Goal: Task Accomplishment & Management: Use online tool/utility

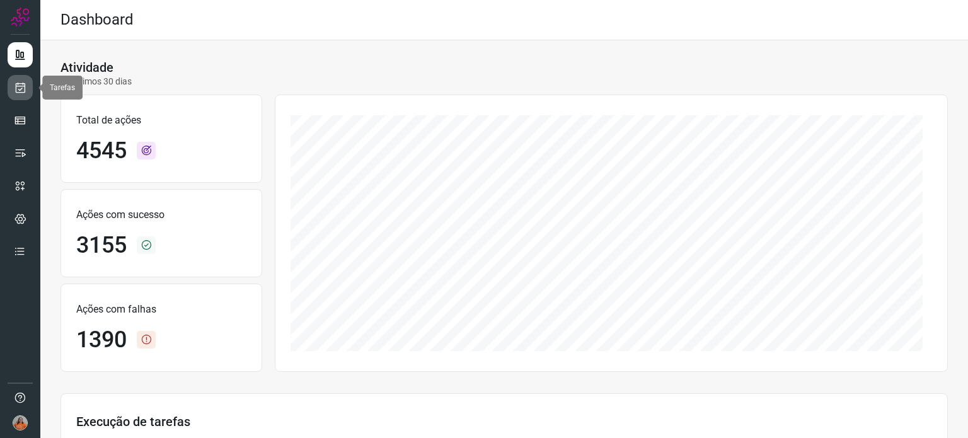
click at [24, 88] on icon at bounding box center [20, 87] width 13 height 13
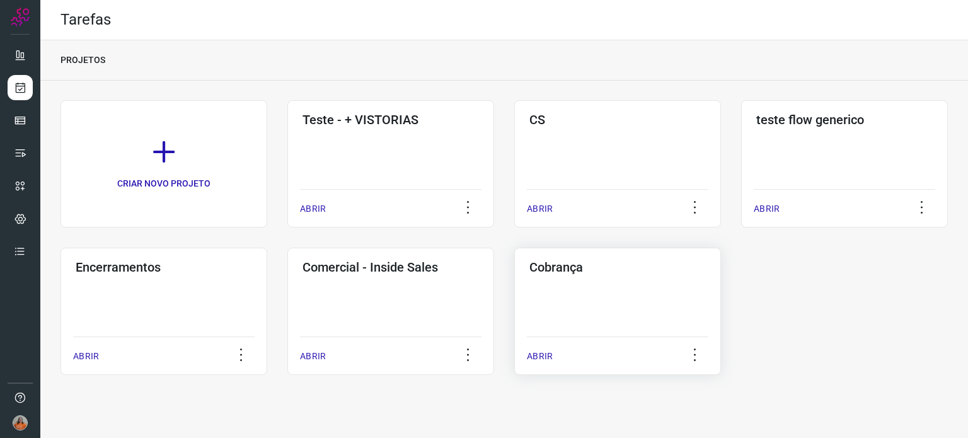
click at [620, 298] on div "Cobrança ABRIR" at bounding box center [617, 311] width 207 height 127
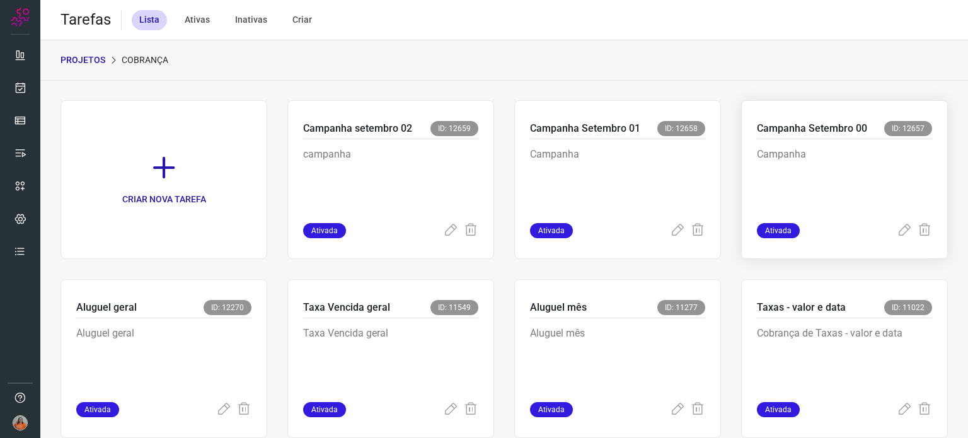
click at [788, 194] on p "Campanha" at bounding box center [844, 178] width 175 height 63
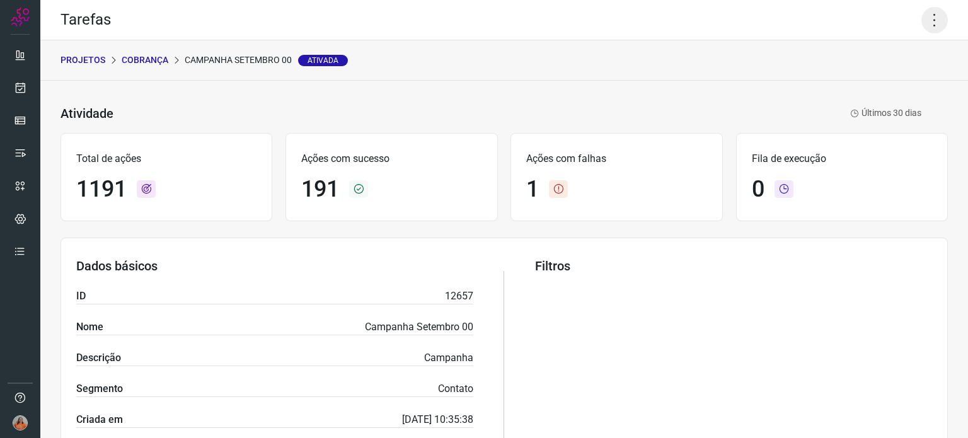
click at [927, 22] on icon at bounding box center [935, 20] width 26 height 26
click at [890, 49] on li "Editar" at bounding box center [880, 59] width 115 height 20
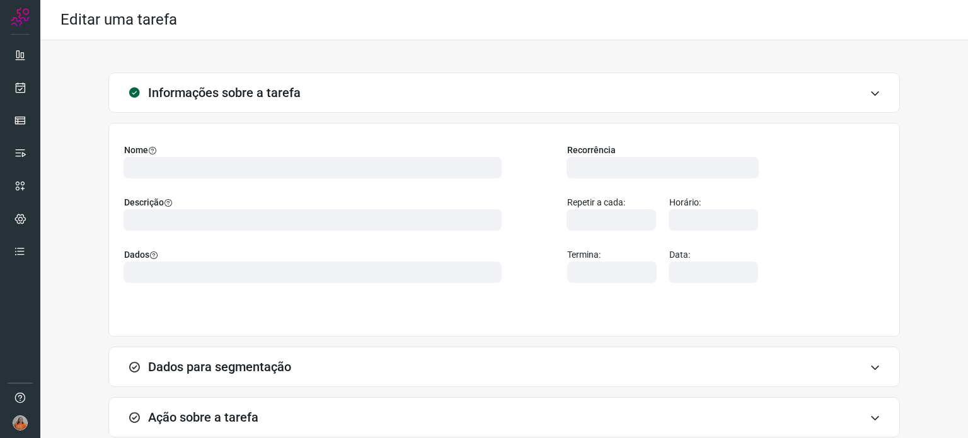
type input "566344"
type input "457028"
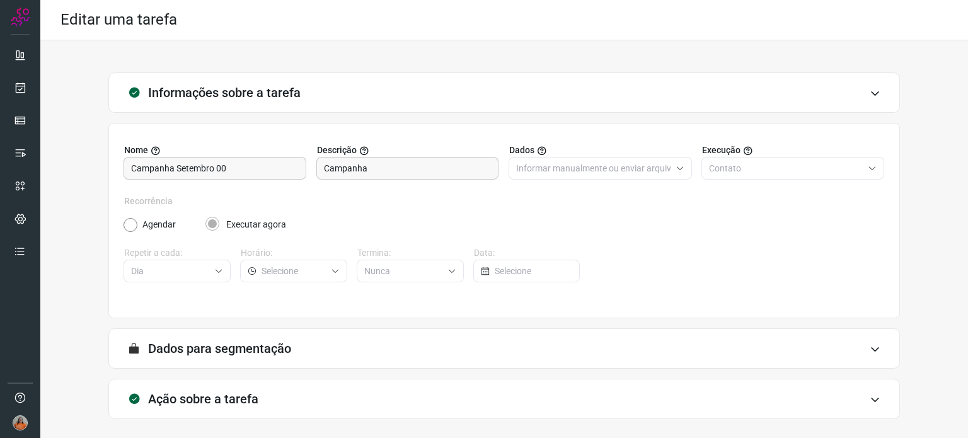
click at [292, 406] on div "Ação sobre a tarefa" at bounding box center [504, 399] width 792 height 40
type input "AlugaMais"
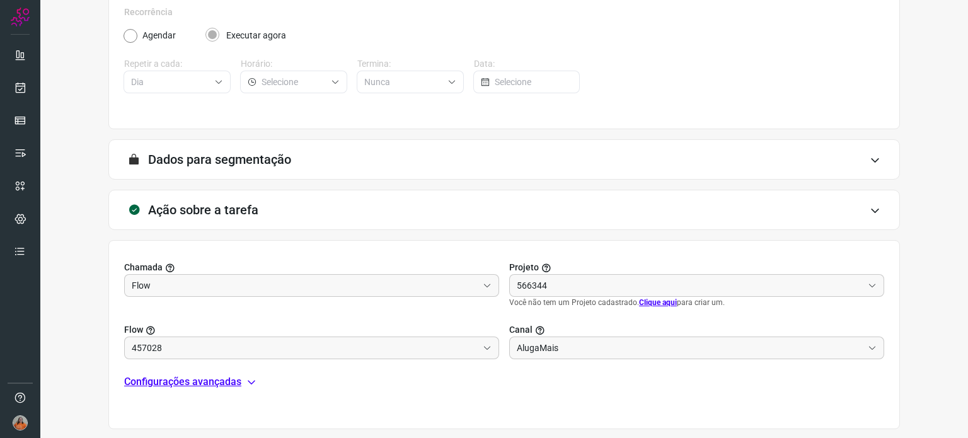
type input "Ativos - Cobrança"
type input "Campanha setembro 00"
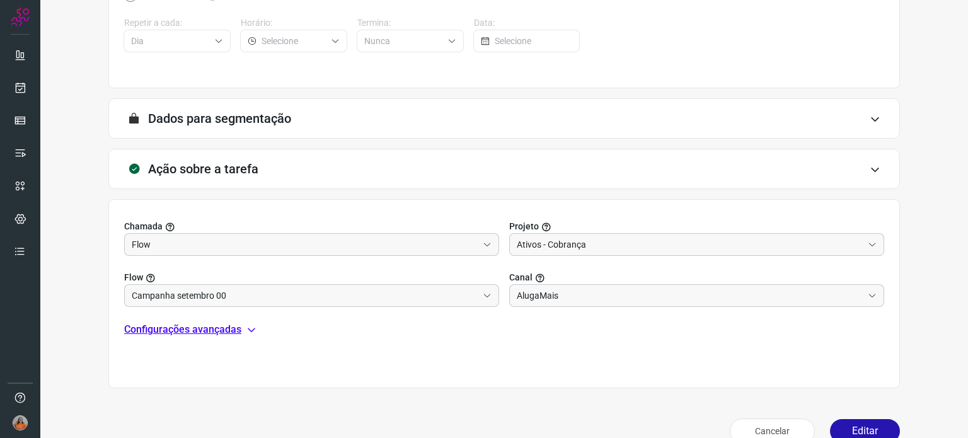
scroll to position [253, 0]
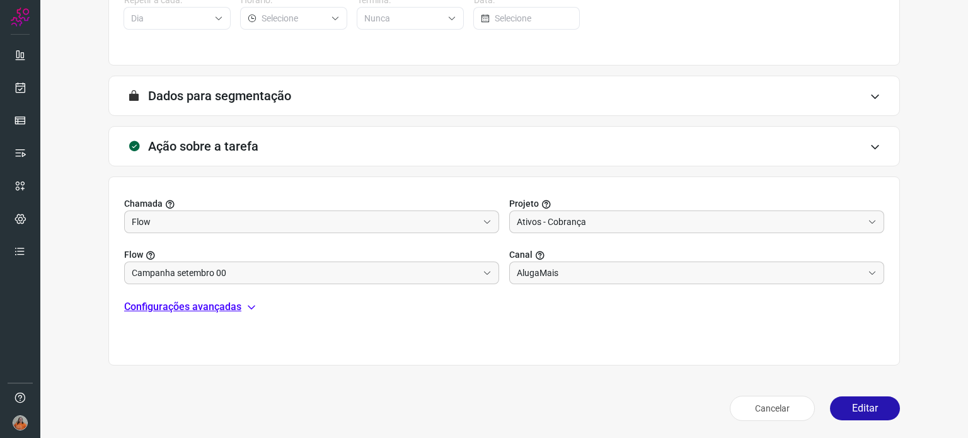
click at [194, 308] on p "Configurações avançadas" at bounding box center [182, 306] width 117 height 15
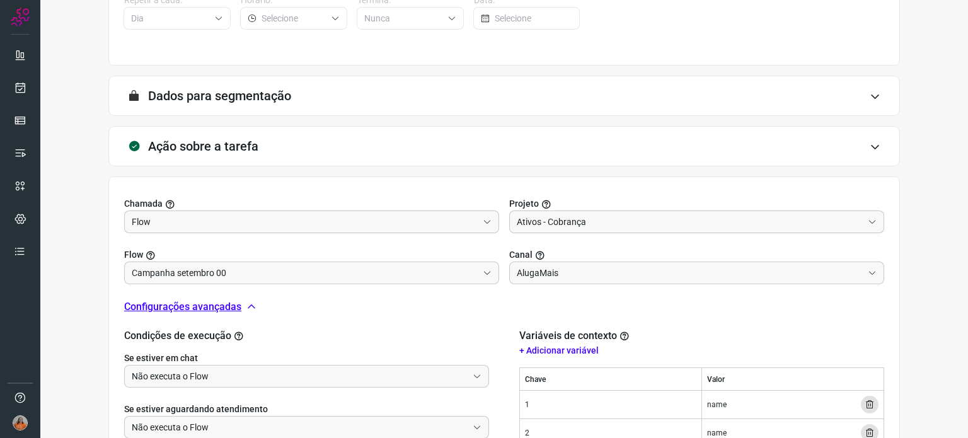
scroll to position [398, 0]
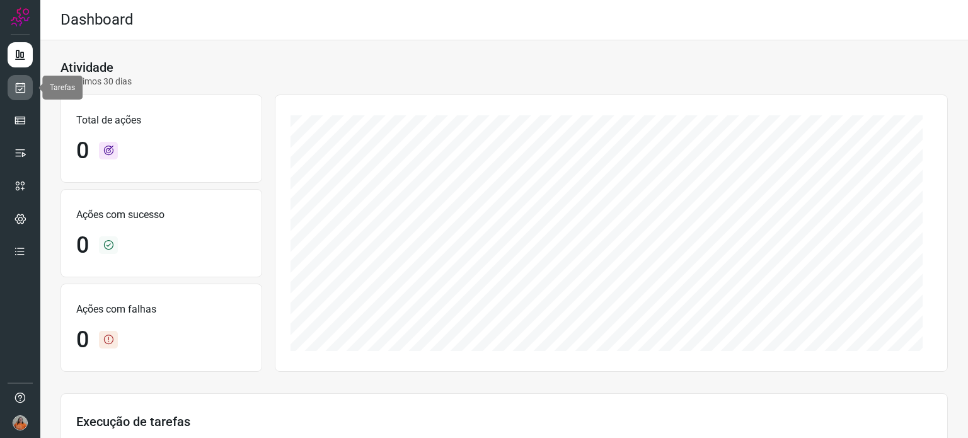
click at [23, 83] on icon at bounding box center [20, 87] width 13 height 13
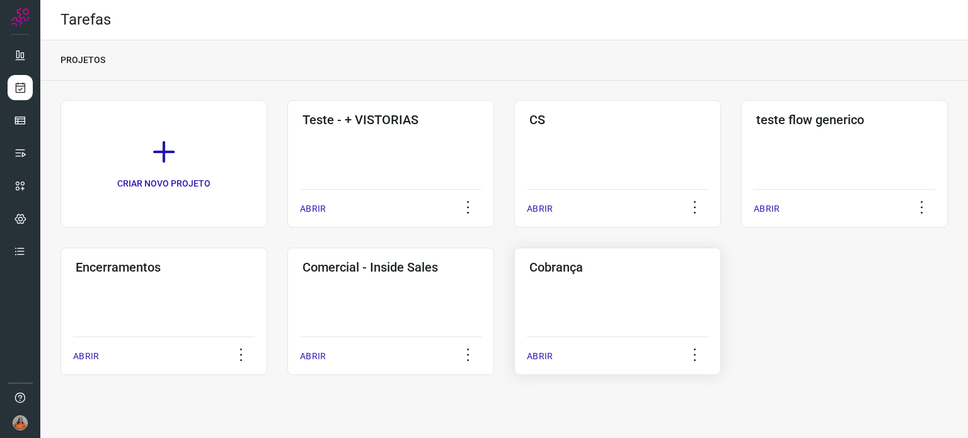
click at [570, 272] on h3 "Cobrança" at bounding box center [618, 267] width 177 height 15
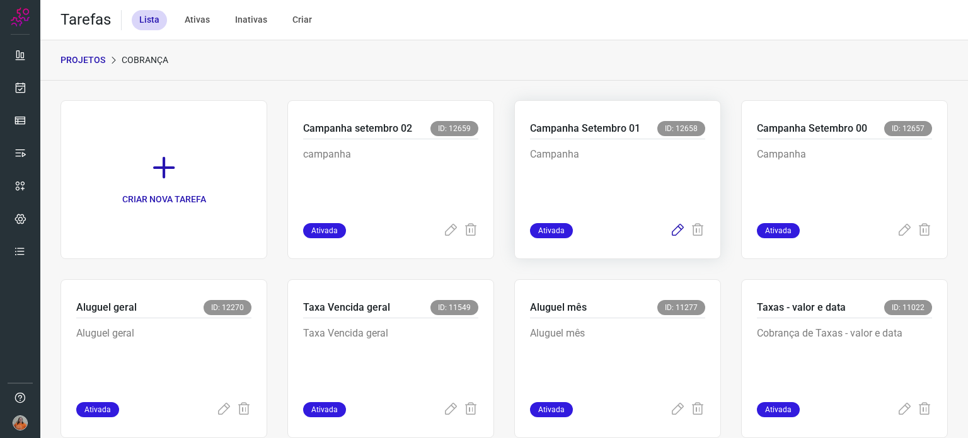
click at [670, 231] on icon at bounding box center [677, 230] width 15 height 15
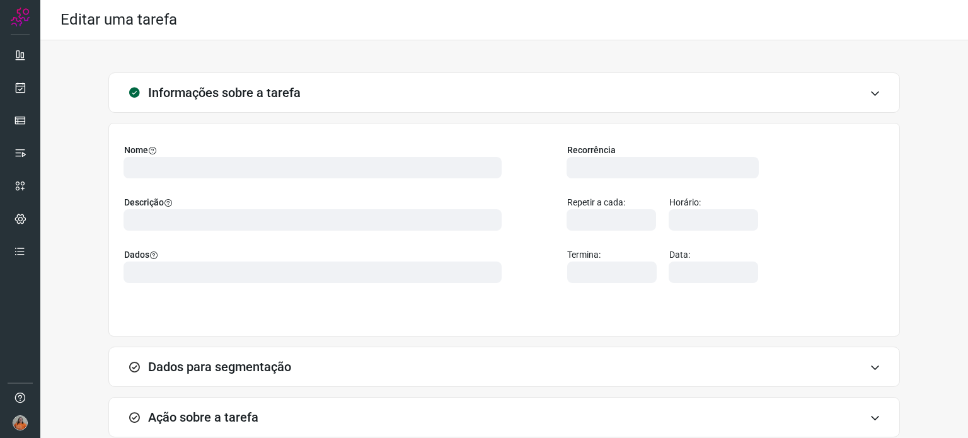
type input "566344"
type input "456391"
type input "301c9e4e-def7-4d99-8d20-6bff0fe5b281"
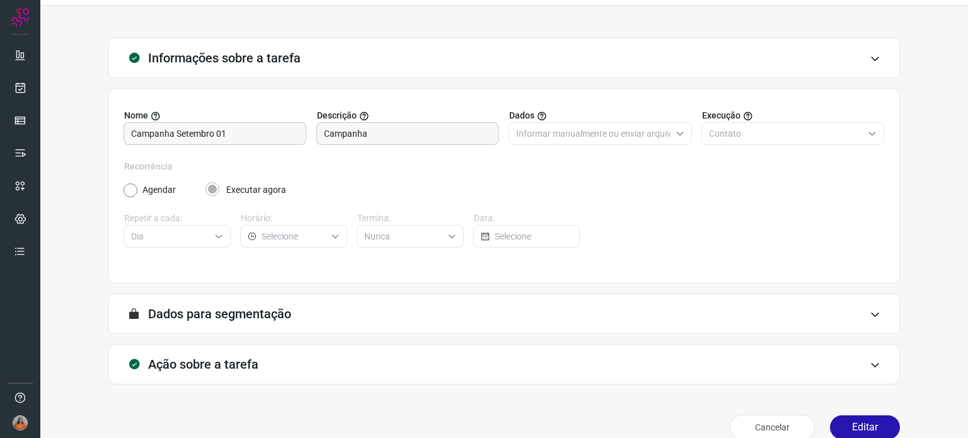
type input "Campanha setembro 02"
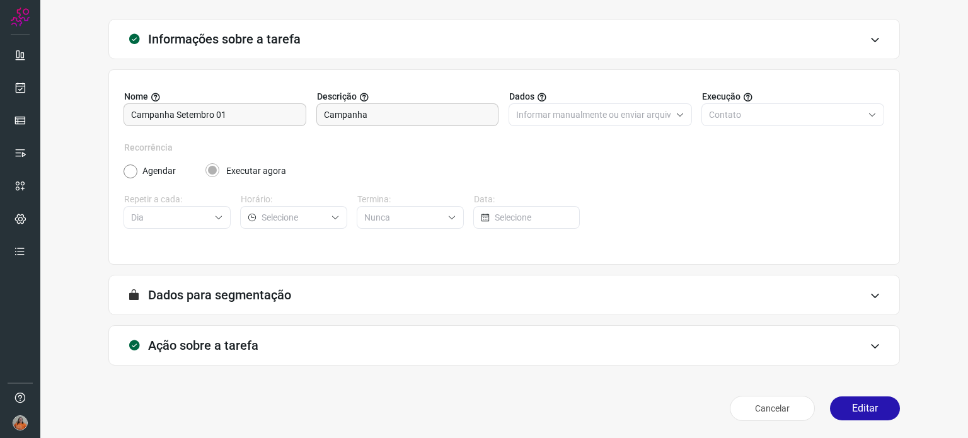
type input "Ativos - Cobrança"
type input "AlugaMais"
click at [414, 349] on div "Ação sobre a tarefa" at bounding box center [504, 345] width 792 height 40
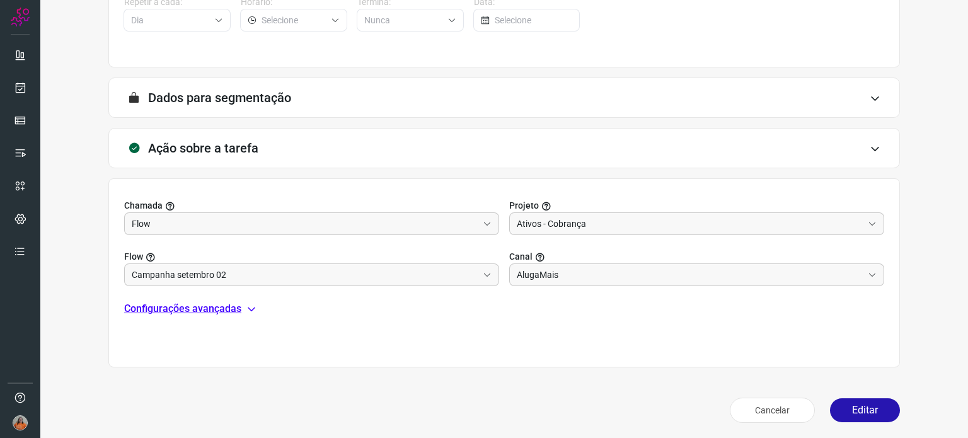
scroll to position [253, 0]
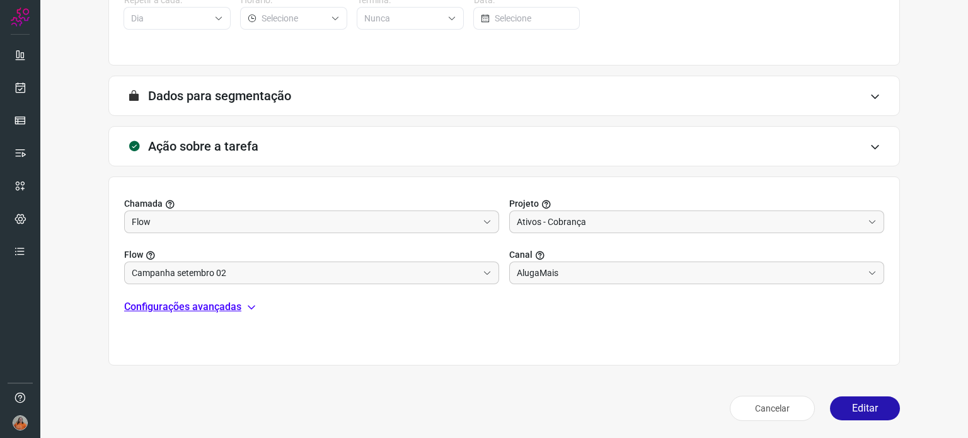
click at [229, 308] on p "Configurações avançadas" at bounding box center [182, 306] width 117 height 15
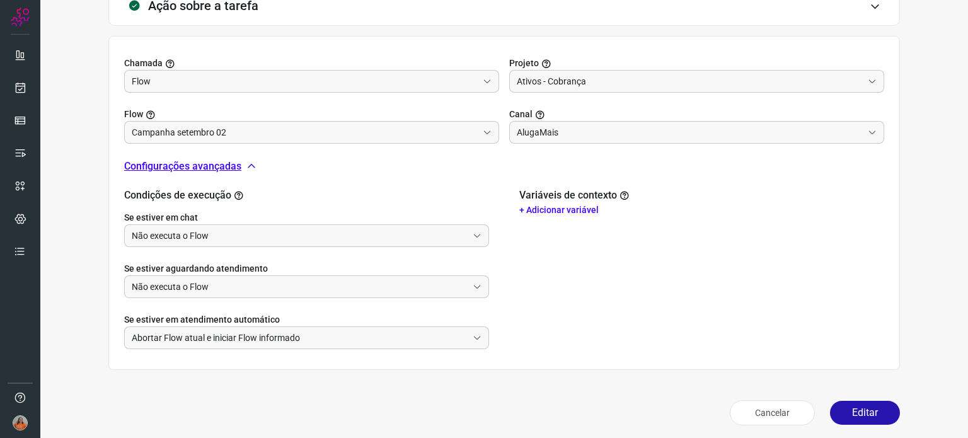
scroll to position [398, 0]
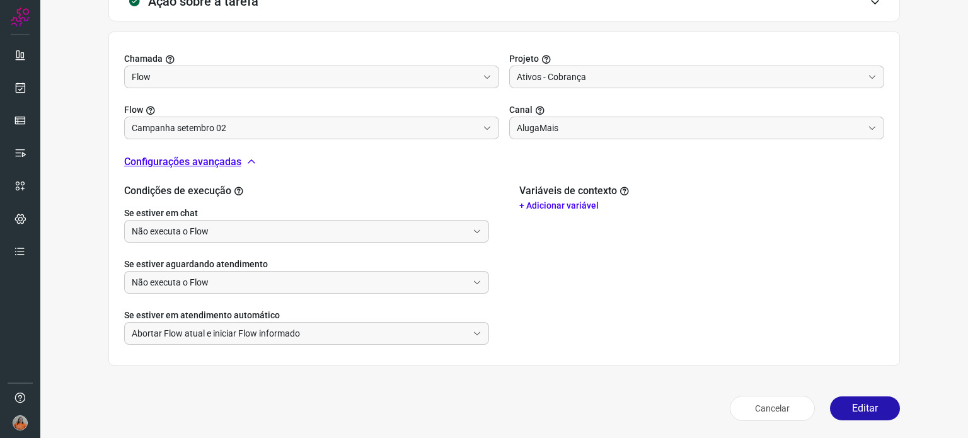
click at [586, 202] on p "+ Adicionar variável" at bounding box center [702, 205] width 365 height 13
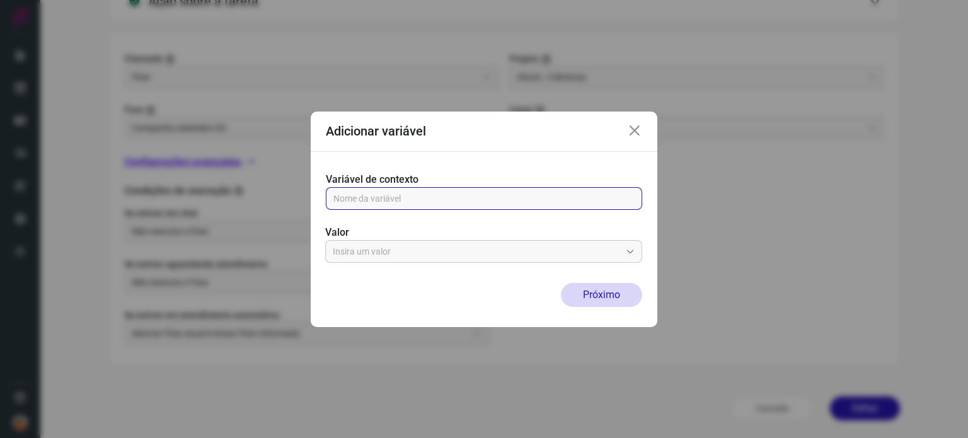
click at [557, 199] on input "text" at bounding box center [484, 198] width 301 height 21
paste input "{{[DOMAIN_NAME]}}"
type input "{{[DOMAIN_NAME]}}"
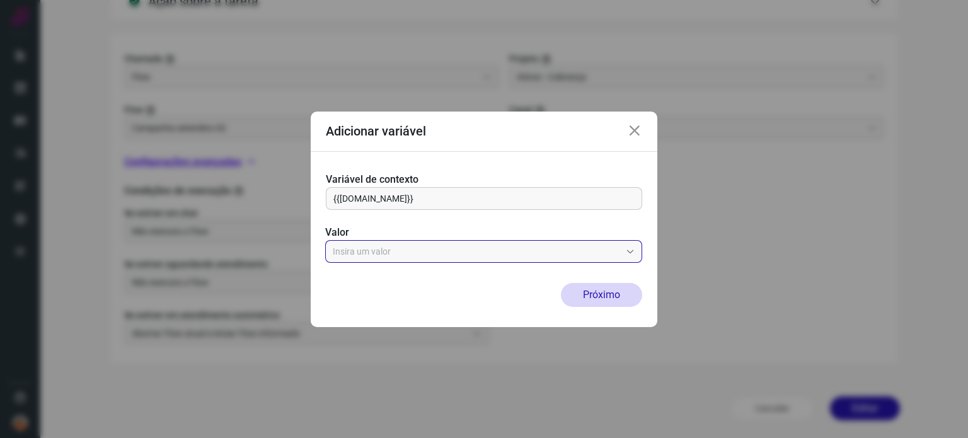
click at [476, 252] on input "text" at bounding box center [477, 251] width 288 height 21
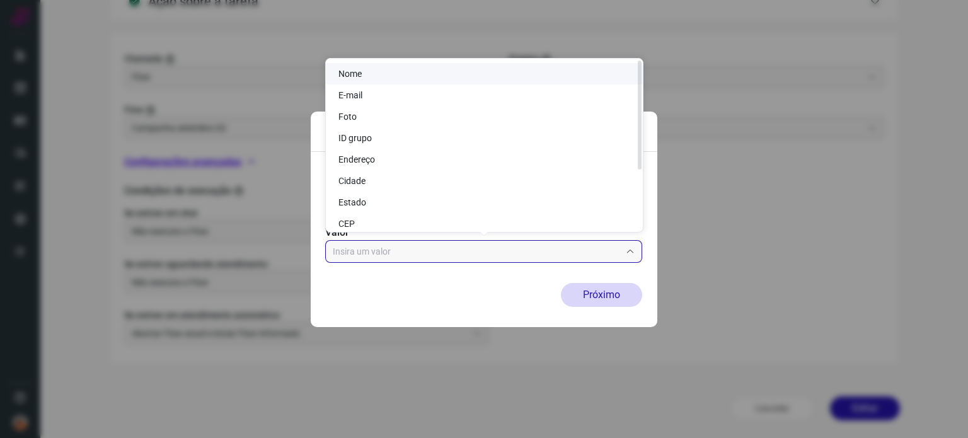
click at [410, 76] on li "Nome" at bounding box center [484, 73] width 317 height 21
type input "Nome"
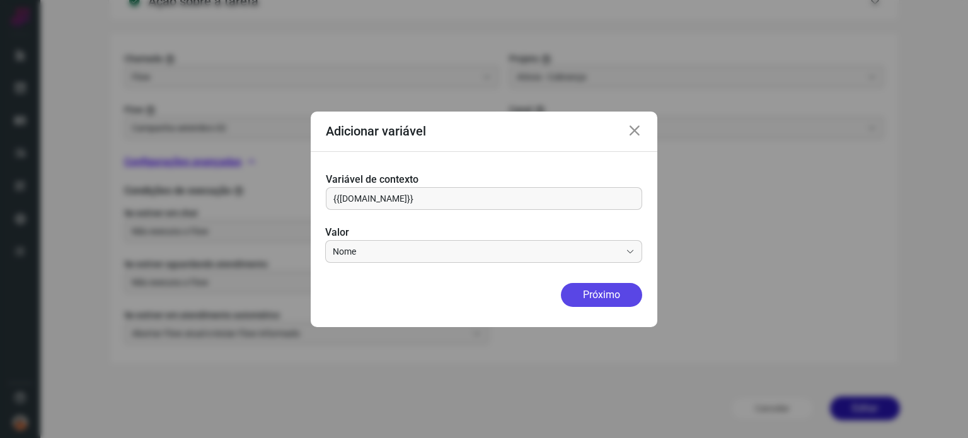
click at [612, 289] on button "Próximo" at bounding box center [601, 295] width 81 height 24
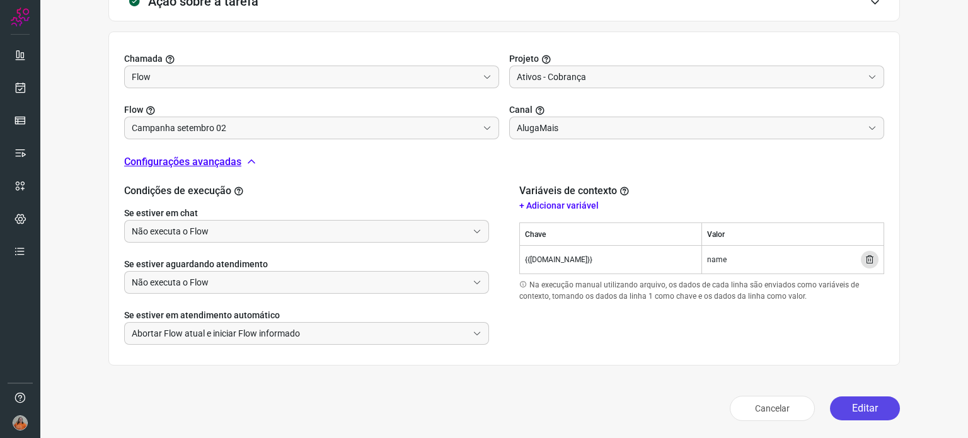
click at [858, 413] on button "Editar" at bounding box center [865, 409] width 70 height 24
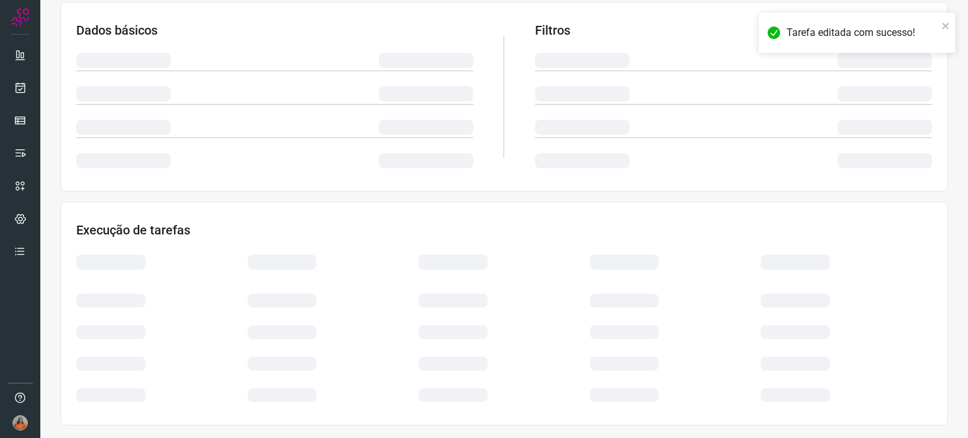
scroll to position [211, 0]
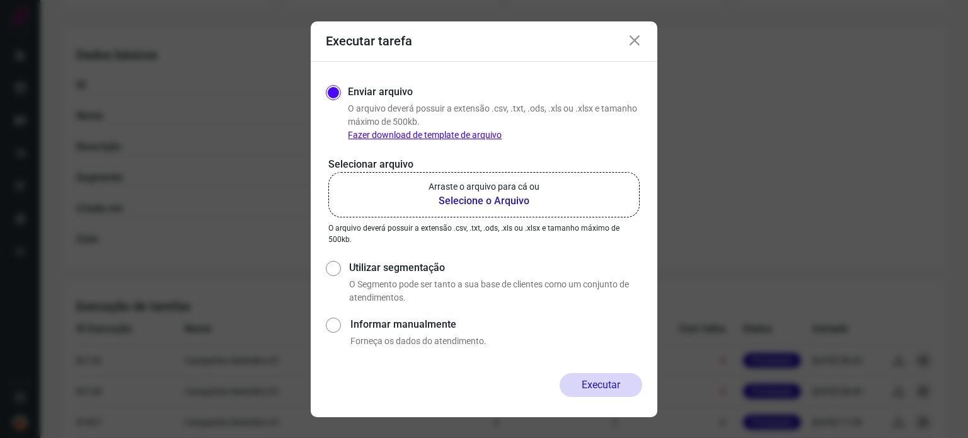
click at [636, 42] on icon at bounding box center [634, 40] width 15 height 15
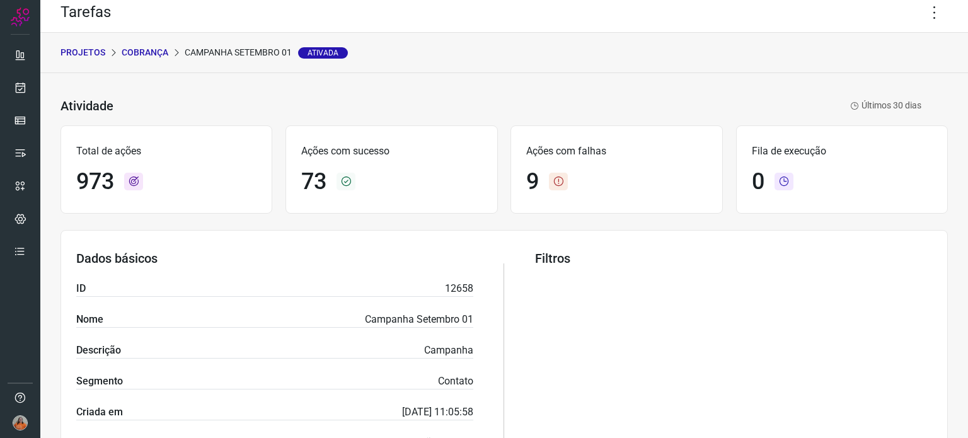
scroll to position [0, 0]
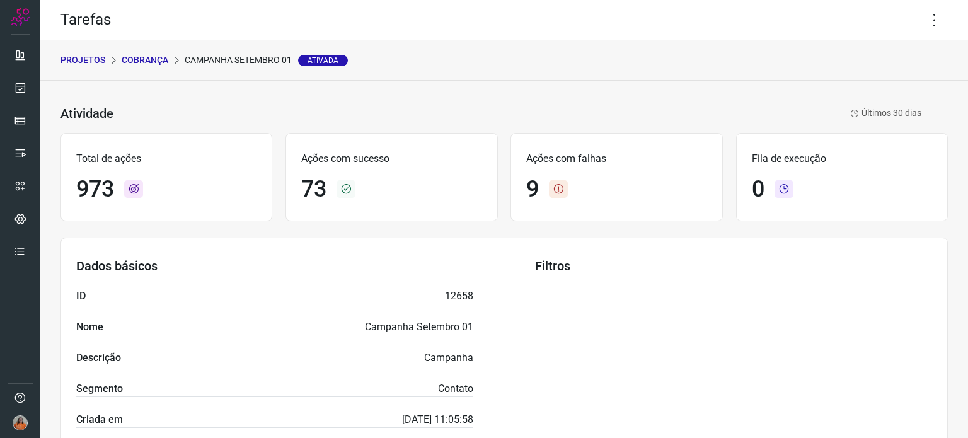
click at [142, 60] on p "Cobrança" at bounding box center [145, 60] width 47 height 13
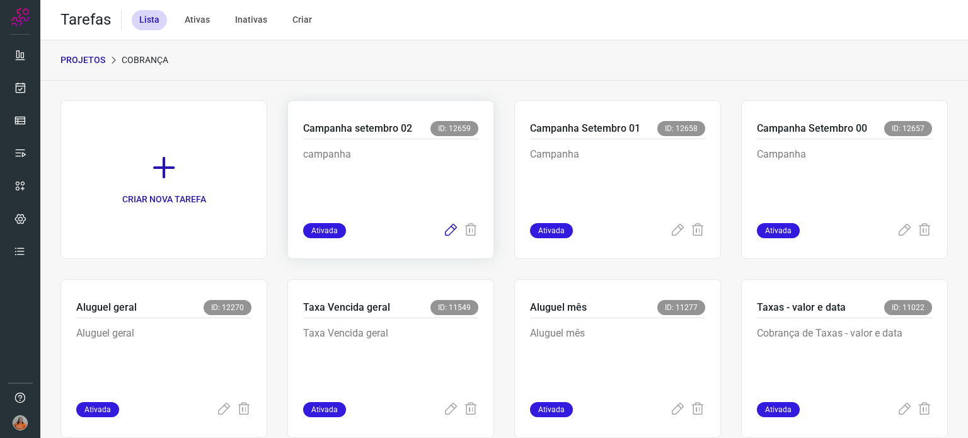
click at [448, 225] on icon at bounding box center [450, 230] width 15 height 15
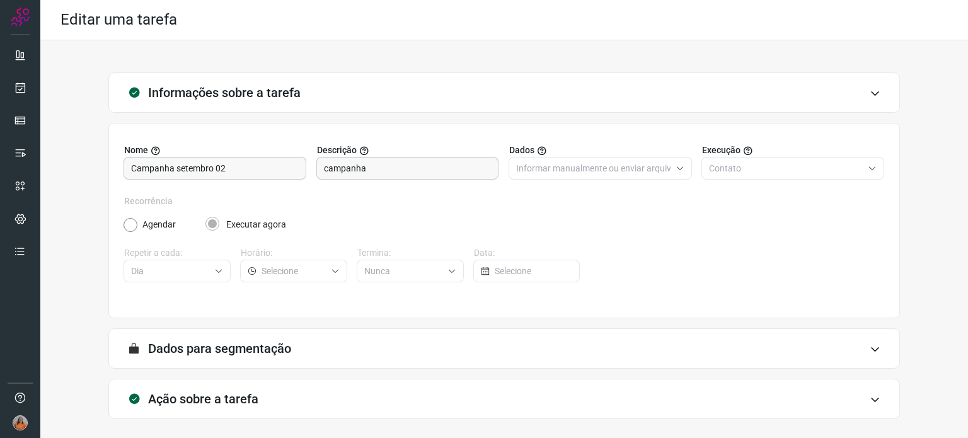
scroll to position [54, 0]
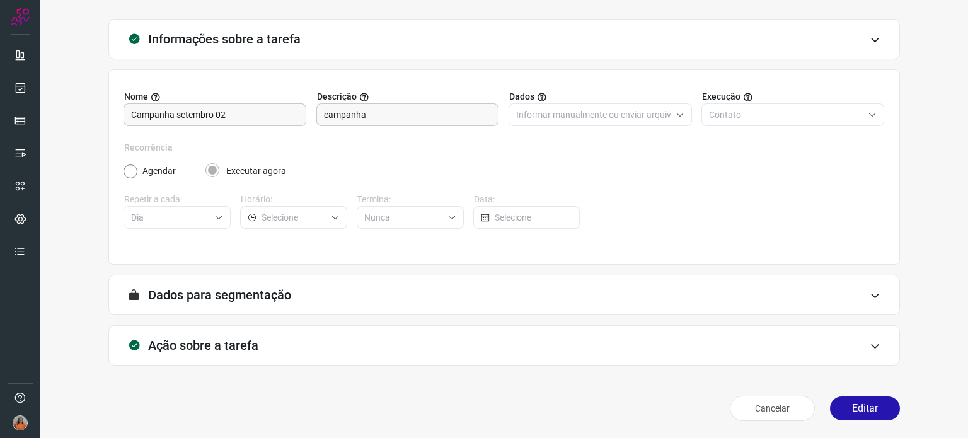
type input "Campanha setembro 02"
type input "Ativos - Cobrança"
click at [349, 347] on div "Ação sobre a tarefa" at bounding box center [504, 345] width 792 height 40
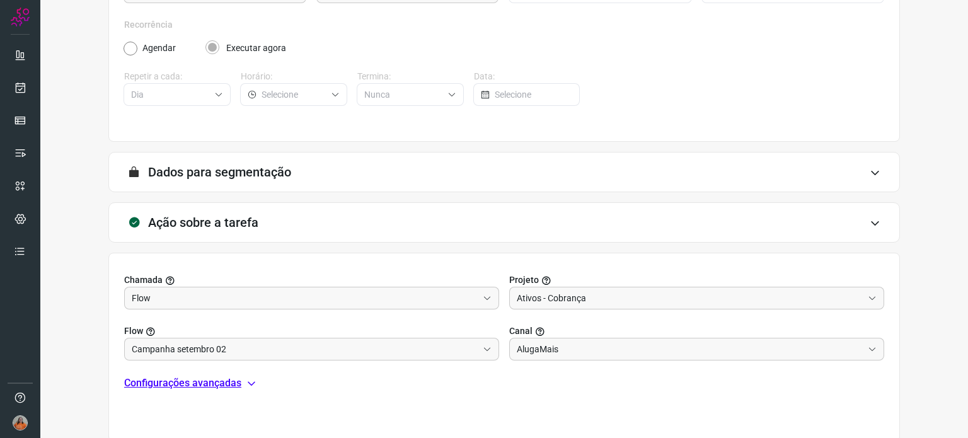
scroll to position [253, 0]
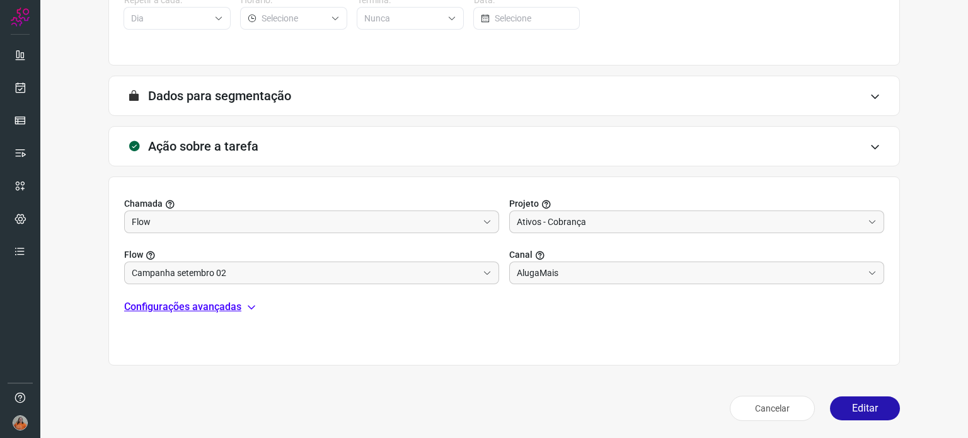
click at [228, 310] on p "Configurações avançadas" at bounding box center [182, 306] width 117 height 15
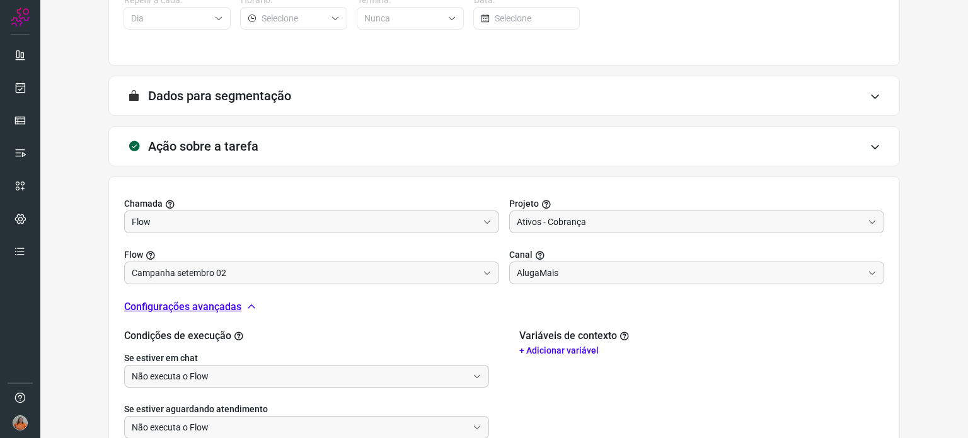
click at [568, 352] on p "+ Adicionar variável" at bounding box center [702, 350] width 365 height 13
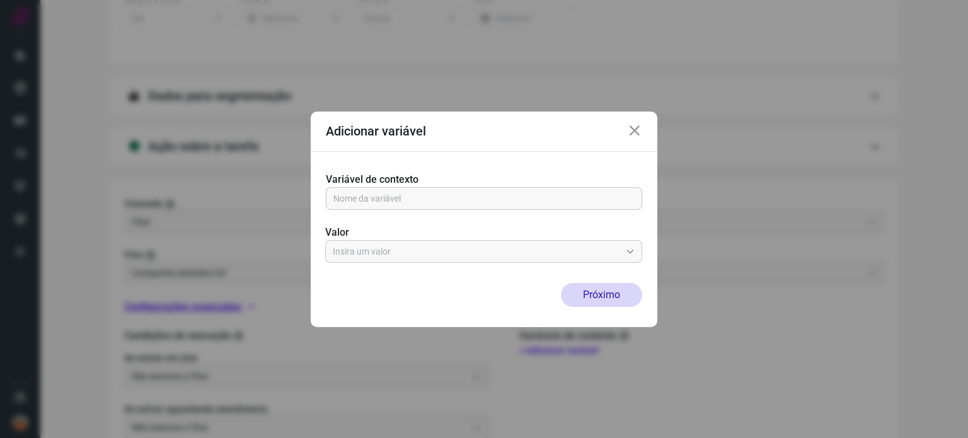
click at [494, 209] on div at bounding box center [484, 198] width 317 height 23
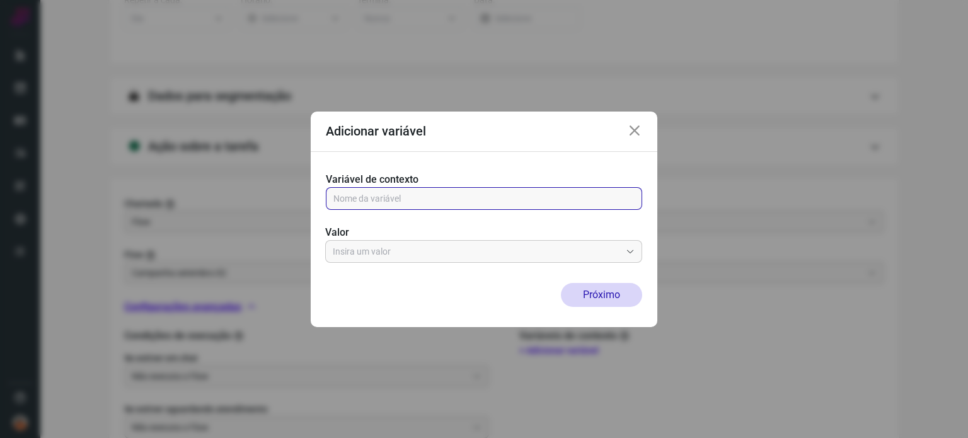
paste input "{{[DOMAIN_NAME]}}"
type input "{{[DOMAIN_NAME]}}"
click at [398, 257] on input "text" at bounding box center [477, 251] width 288 height 21
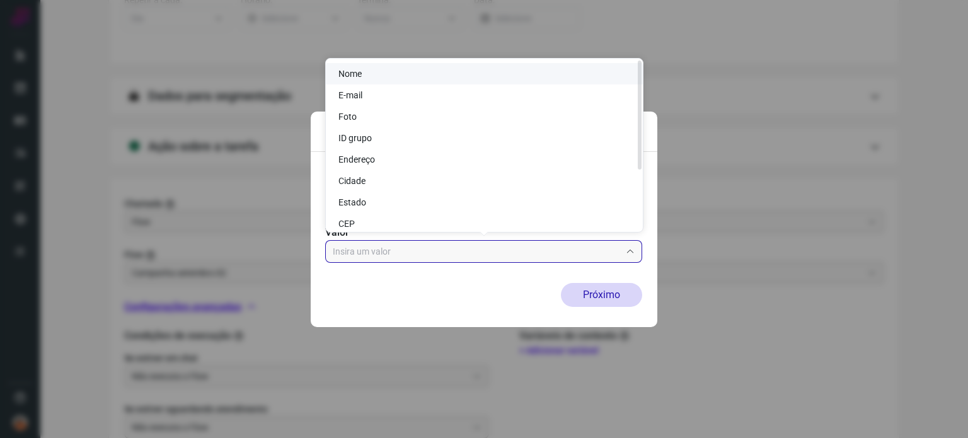
click at [387, 71] on li "Nome" at bounding box center [484, 73] width 317 height 21
type input "Nome"
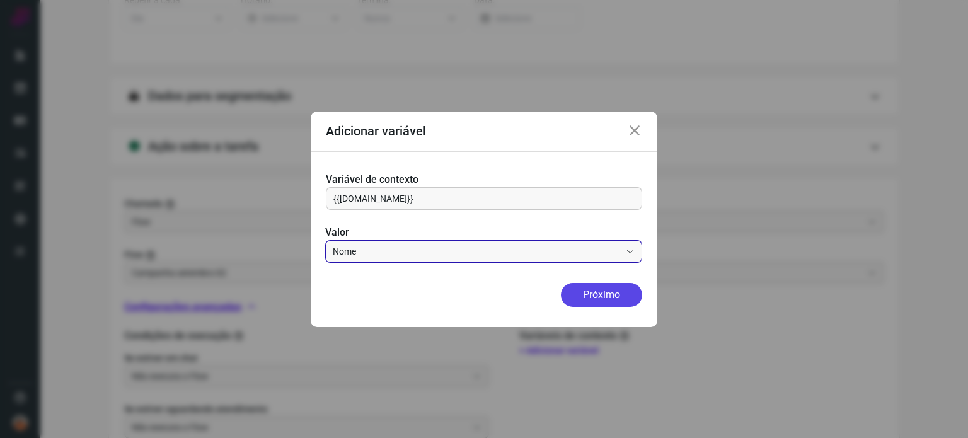
click at [608, 297] on button "Próximo" at bounding box center [601, 295] width 81 height 24
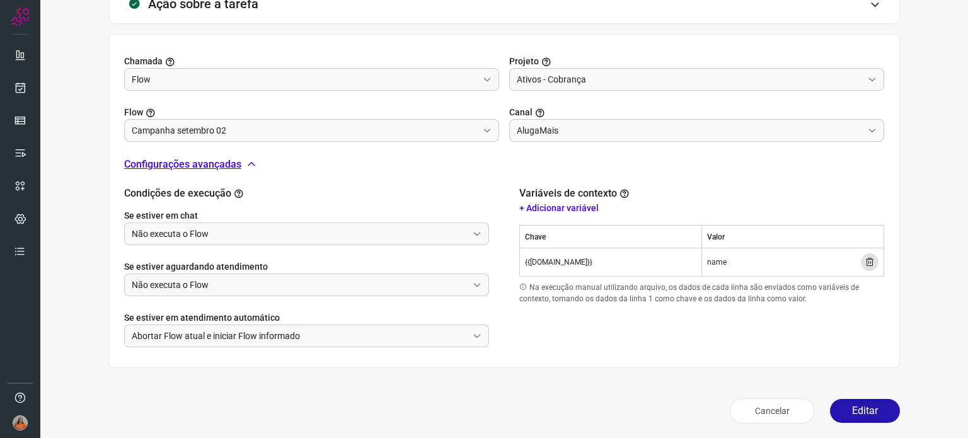
scroll to position [398, 0]
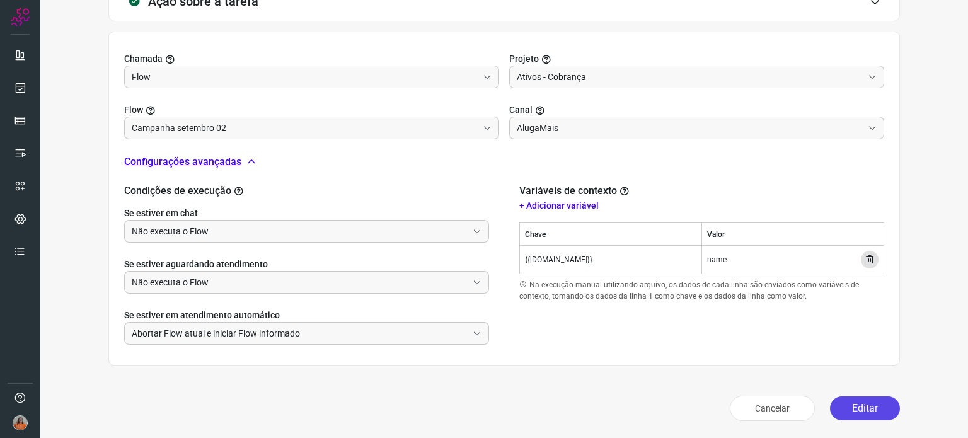
click at [861, 407] on button "Editar" at bounding box center [865, 409] width 70 height 24
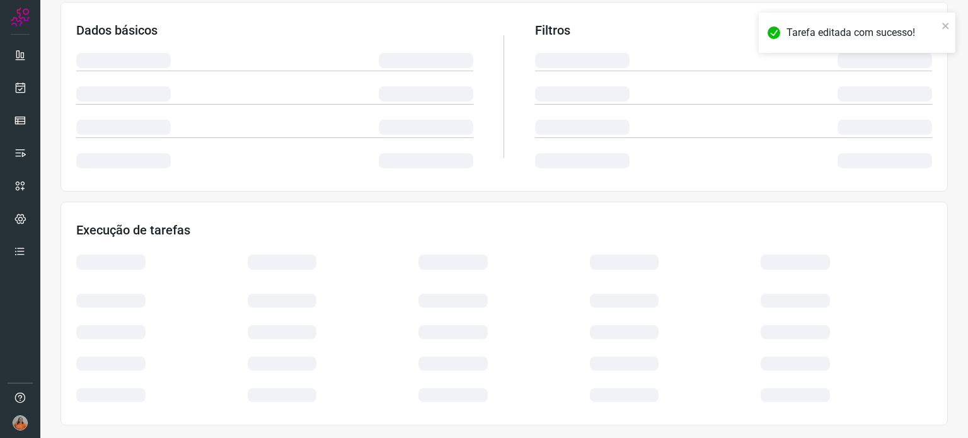
scroll to position [211, 0]
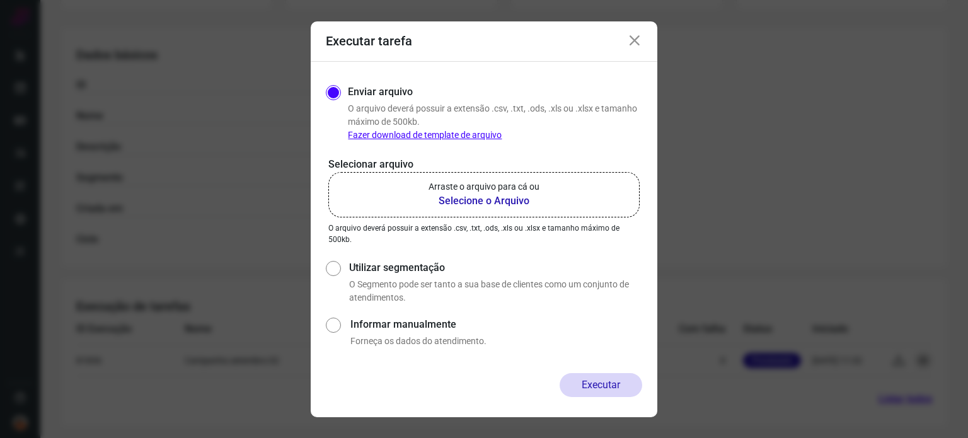
click at [637, 43] on icon at bounding box center [634, 40] width 15 height 15
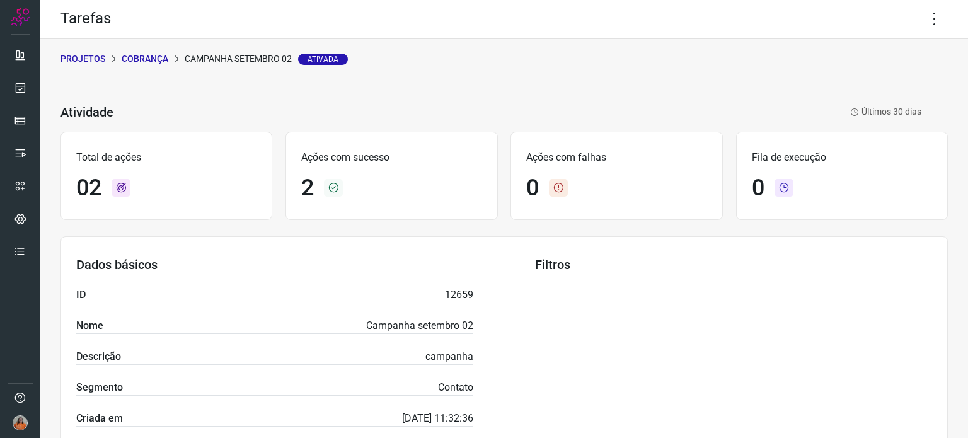
scroll to position [0, 0]
click at [924, 20] on icon at bounding box center [935, 20] width 26 height 26
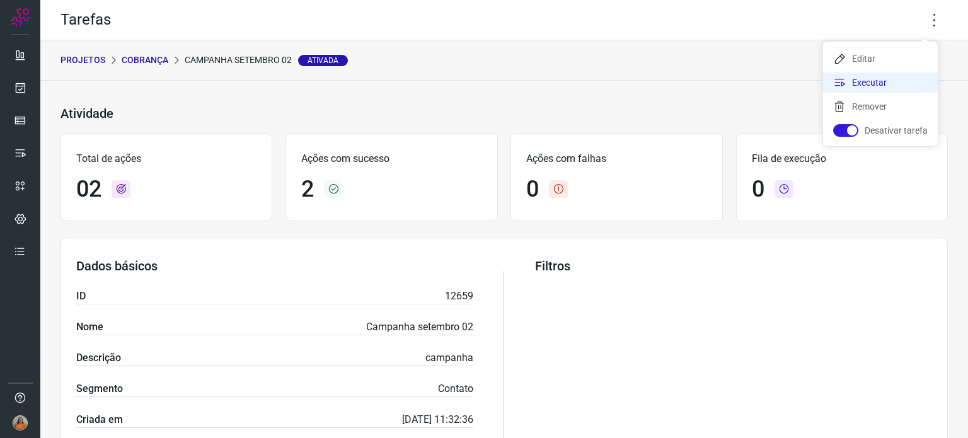
click at [881, 80] on li "Executar" at bounding box center [880, 83] width 115 height 20
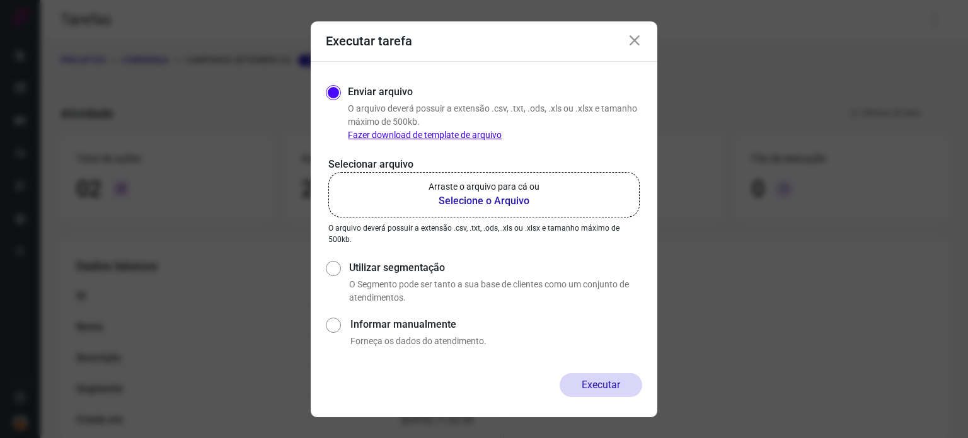
click at [482, 201] on b "Selecione o Arquivo" at bounding box center [484, 201] width 111 height 15
click at [0, 0] on input "Arraste o arquivo para cá ou Selecione o Arquivo" at bounding box center [0, 0] width 0 height 0
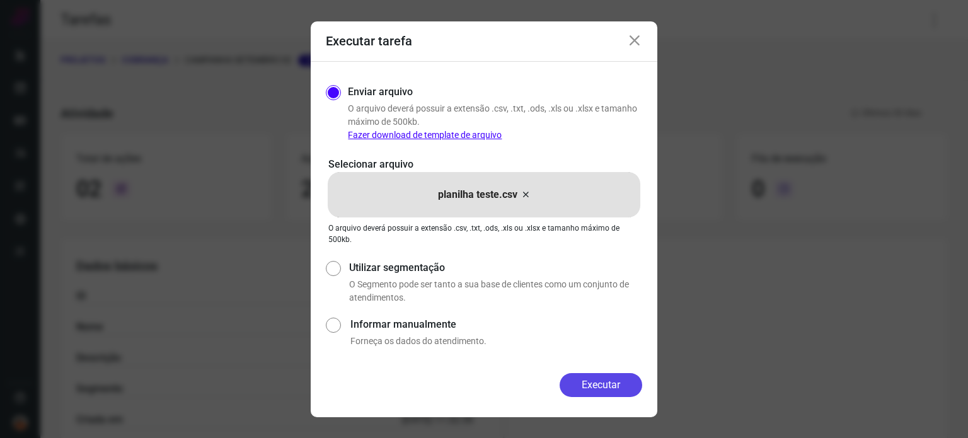
click at [606, 384] on button "Executar" at bounding box center [601, 385] width 83 height 24
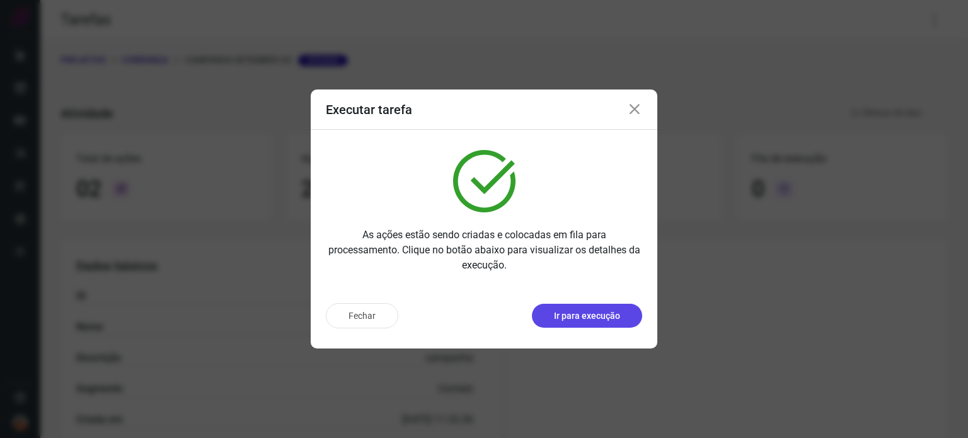
click at [608, 310] on p "Ir para execução" at bounding box center [587, 316] width 66 height 13
